Goal: Transaction & Acquisition: Purchase product/service

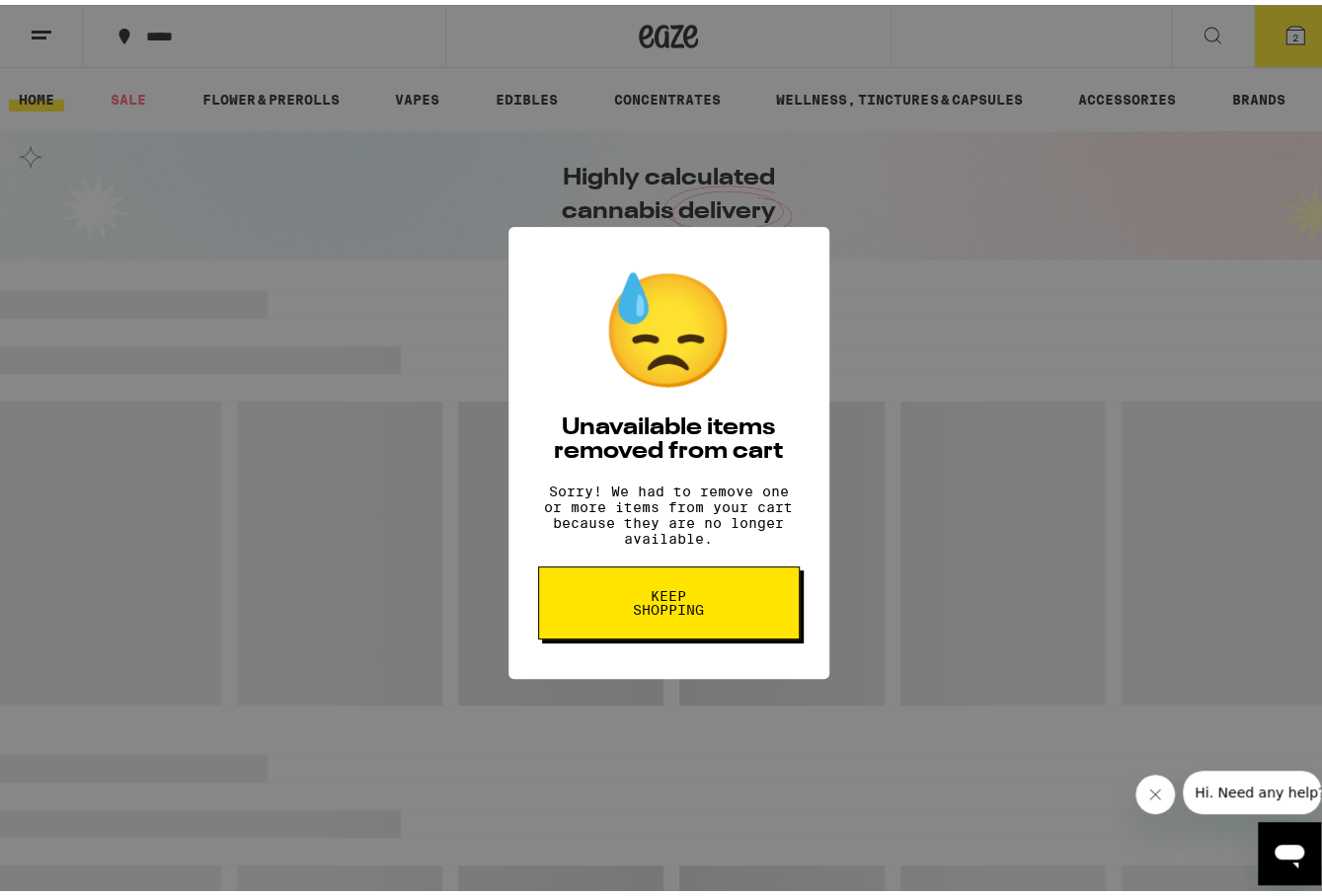
click at [683, 612] on span "Keep Shopping" at bounding box center [669, 598] width 101 height 28
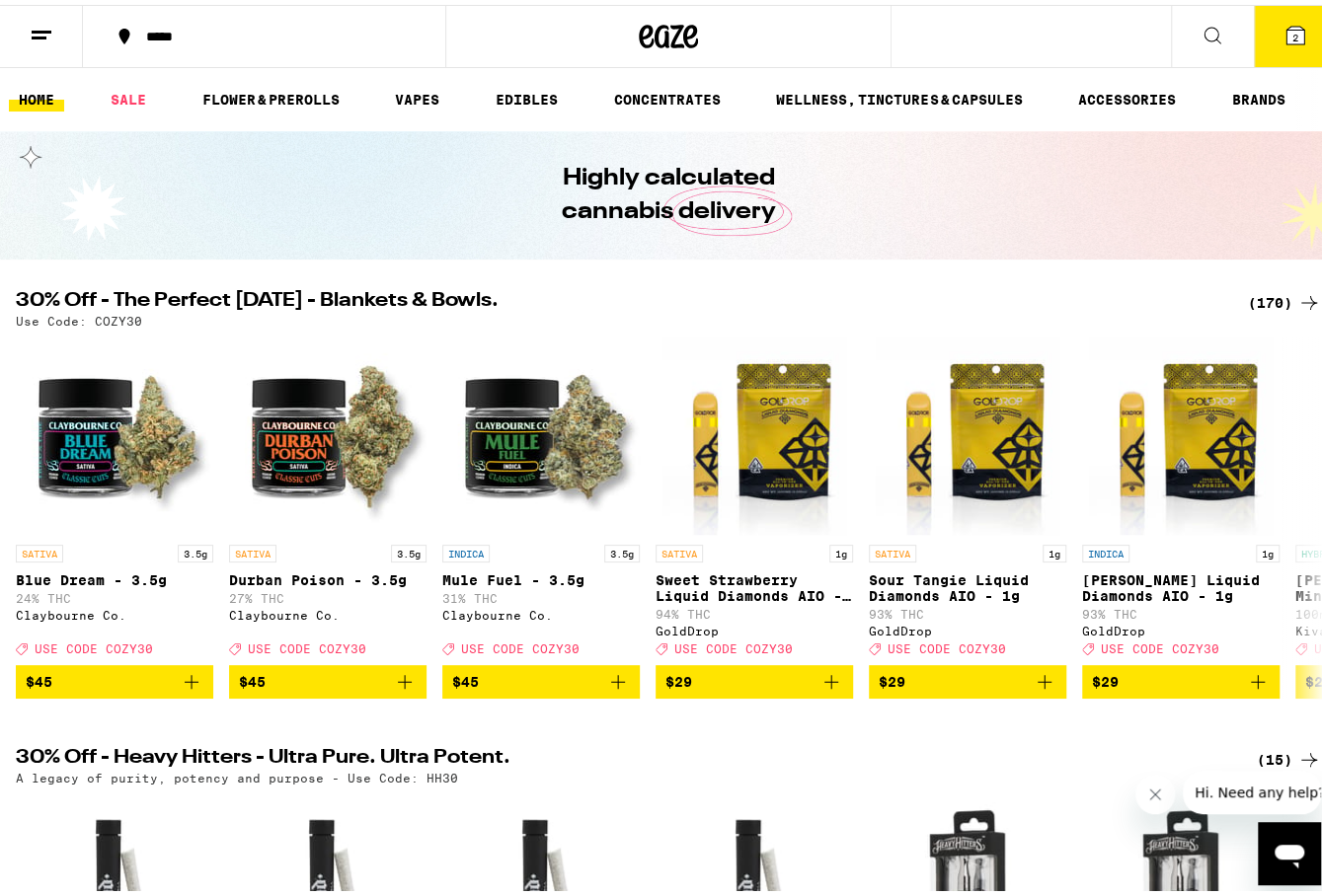
click at [1292, 27] on span "2" at bounding box center [1295, 33] width 6 height 12
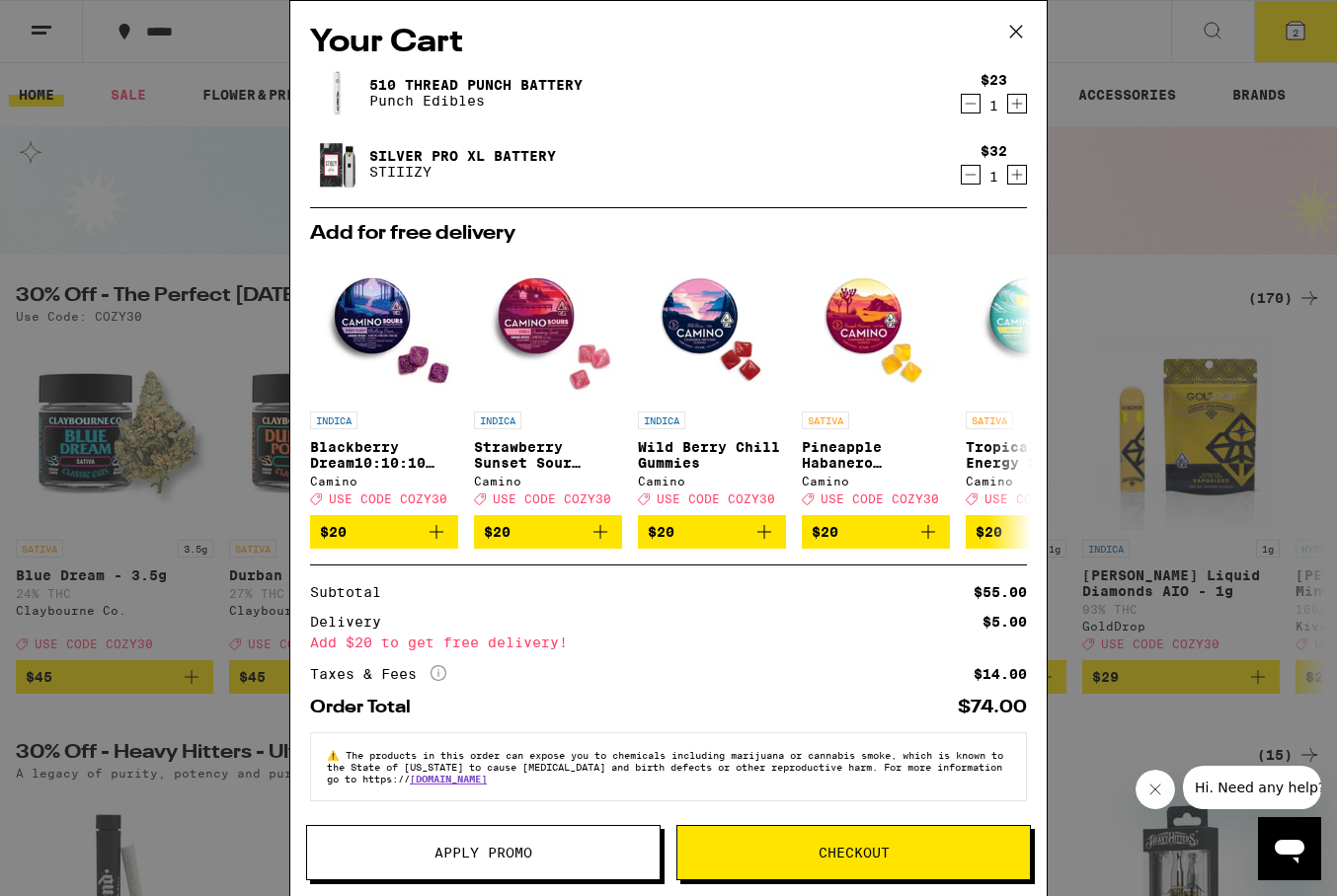
click at [1020, 20] on icon at bounding box center [1016, 32] width 30 height 30
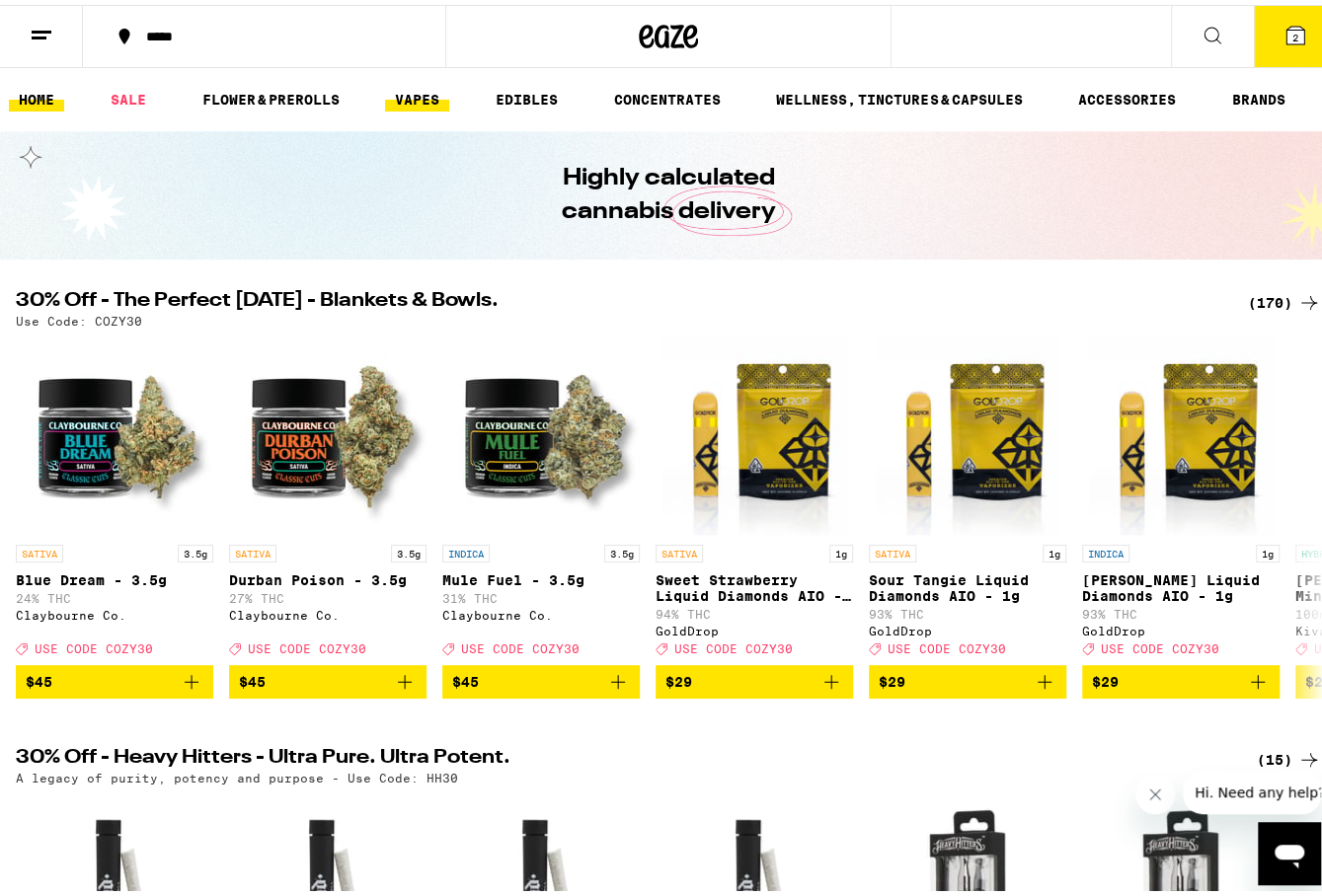
click at [413, 88] on link "VAPES" at bounding box center [417, 95] width 65 height 24
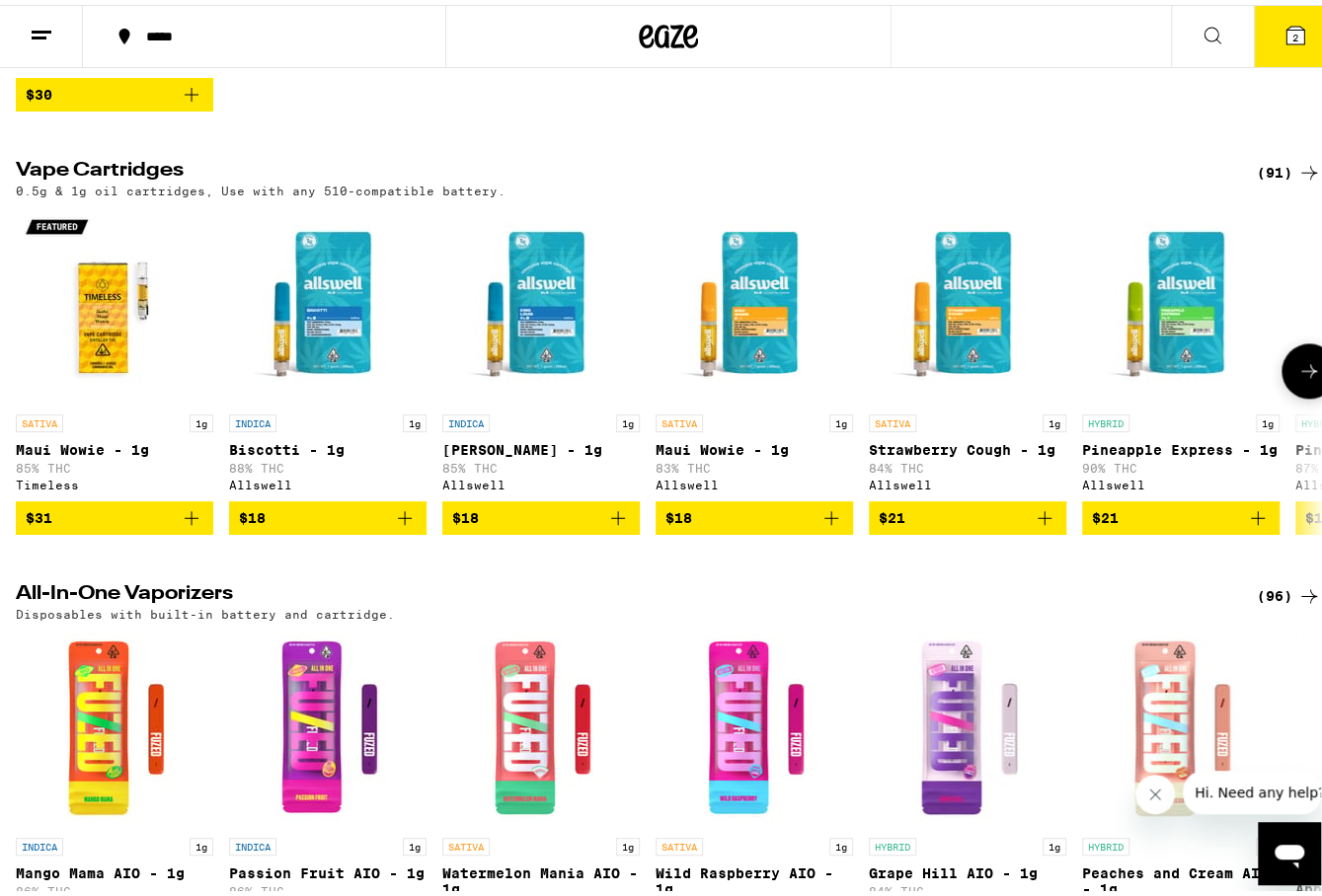
scroll to position [1086, 0]
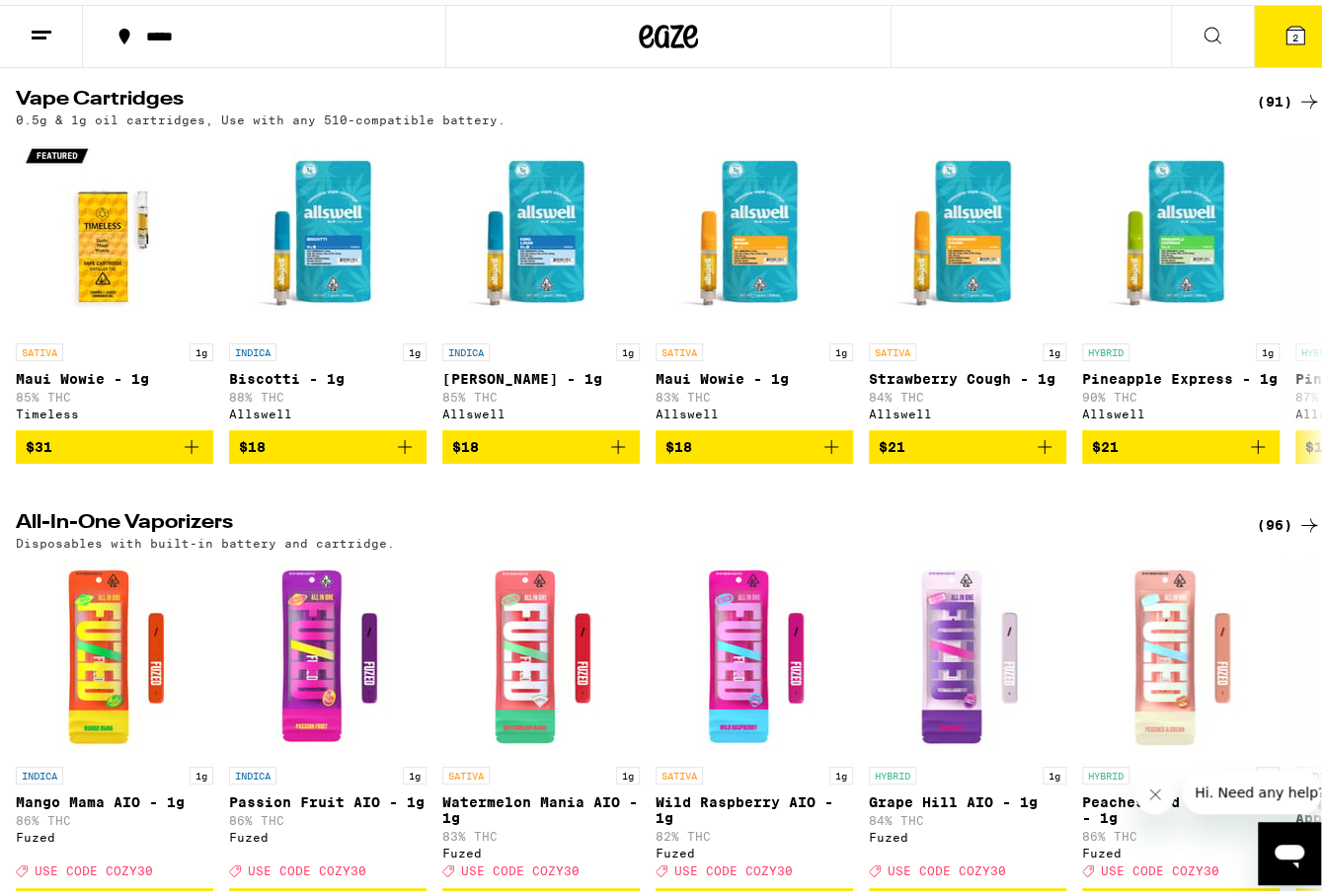
click at [1261, 108] on div "(91)" at bounding box center [1288, 97] width 65 height 24
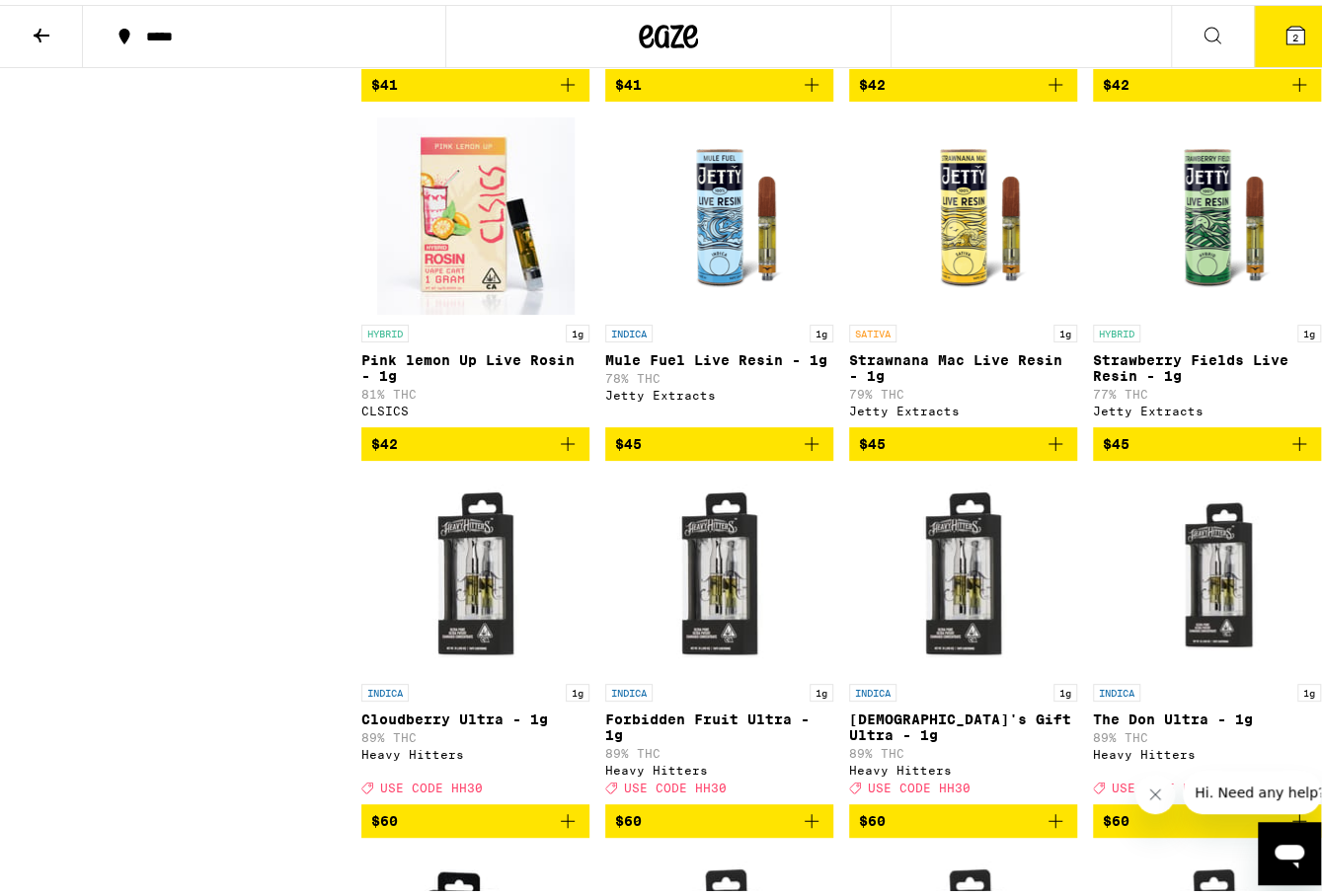
scroll to position [6558, 0]
